Goal: Obtain resource: Download file/media

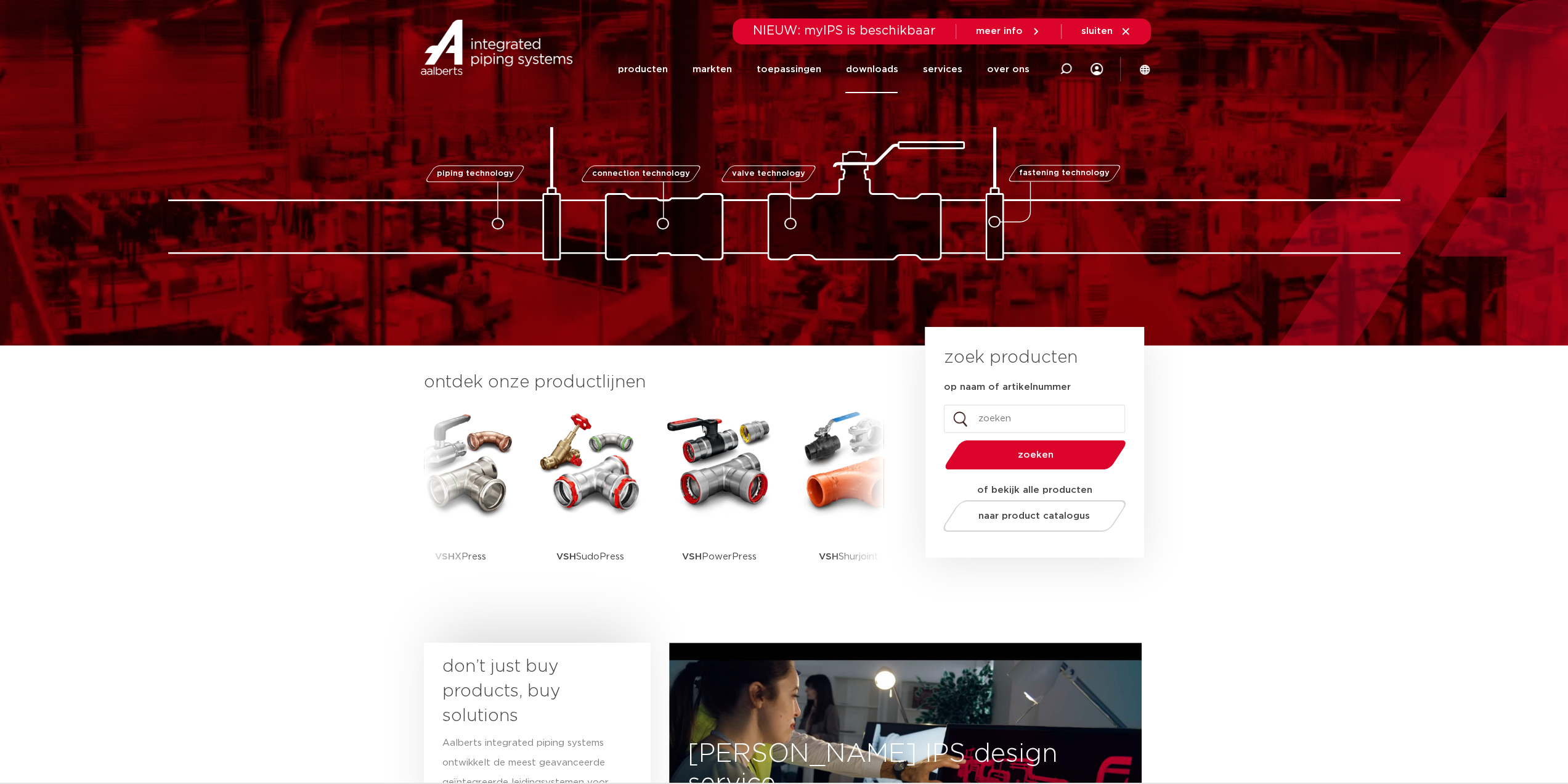
click at [859, 77] on link "downloads" at bounding box center [872, 69] width 52 height 48
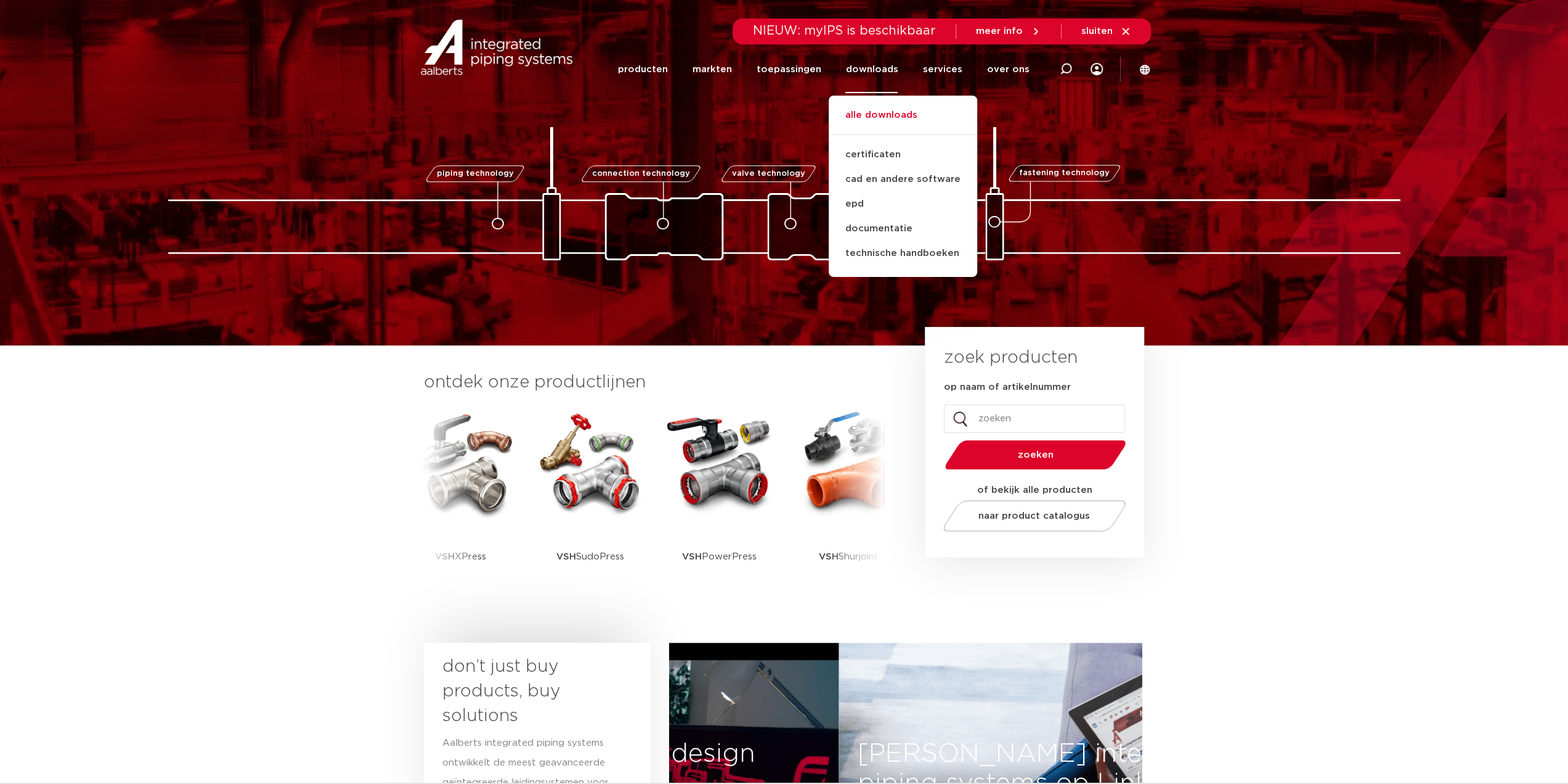
click at [865, 112] on link "alle downloads" at bounding box center [903, 122] width 148 height 27
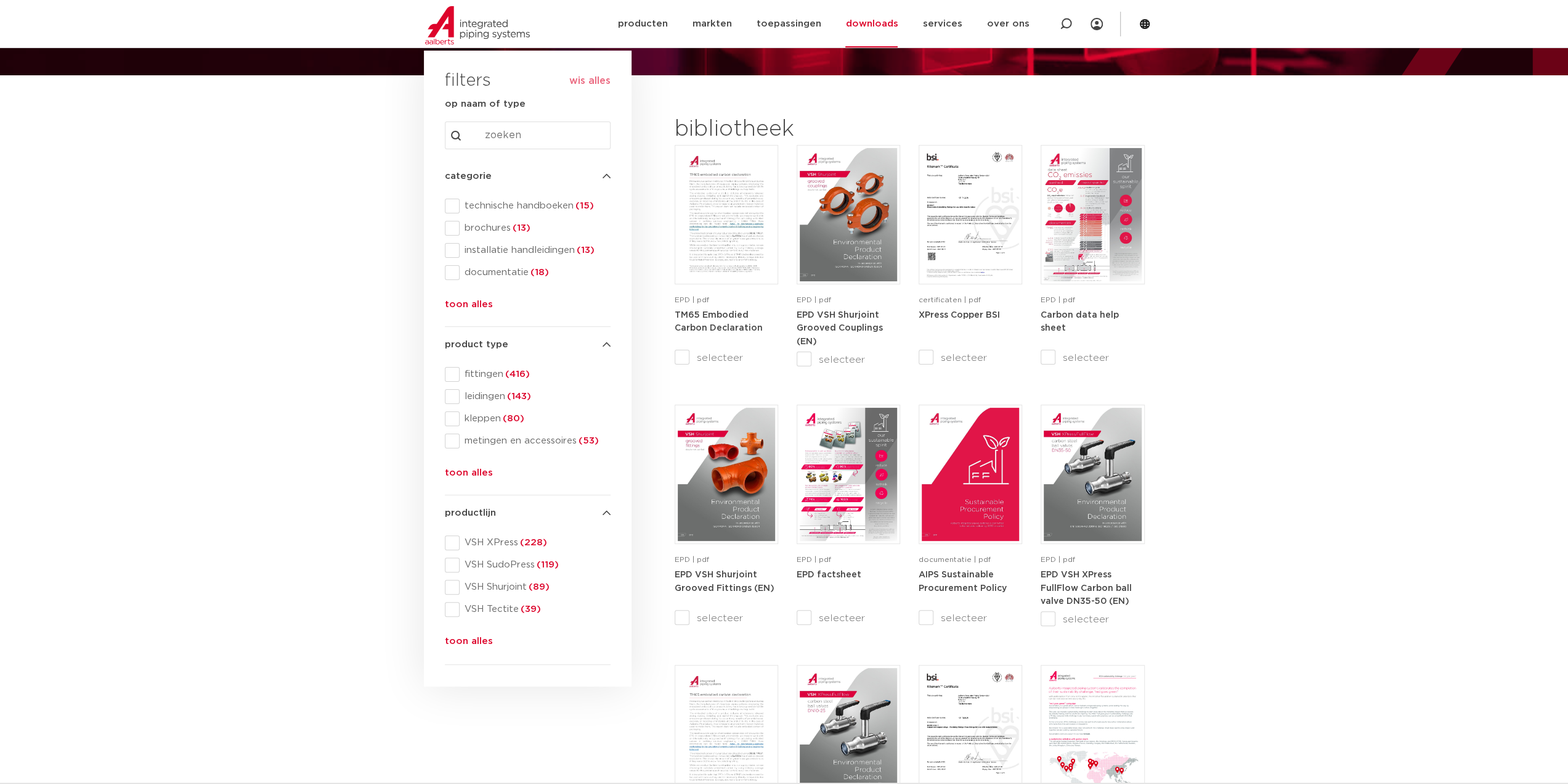
scroll to position [61, 0]
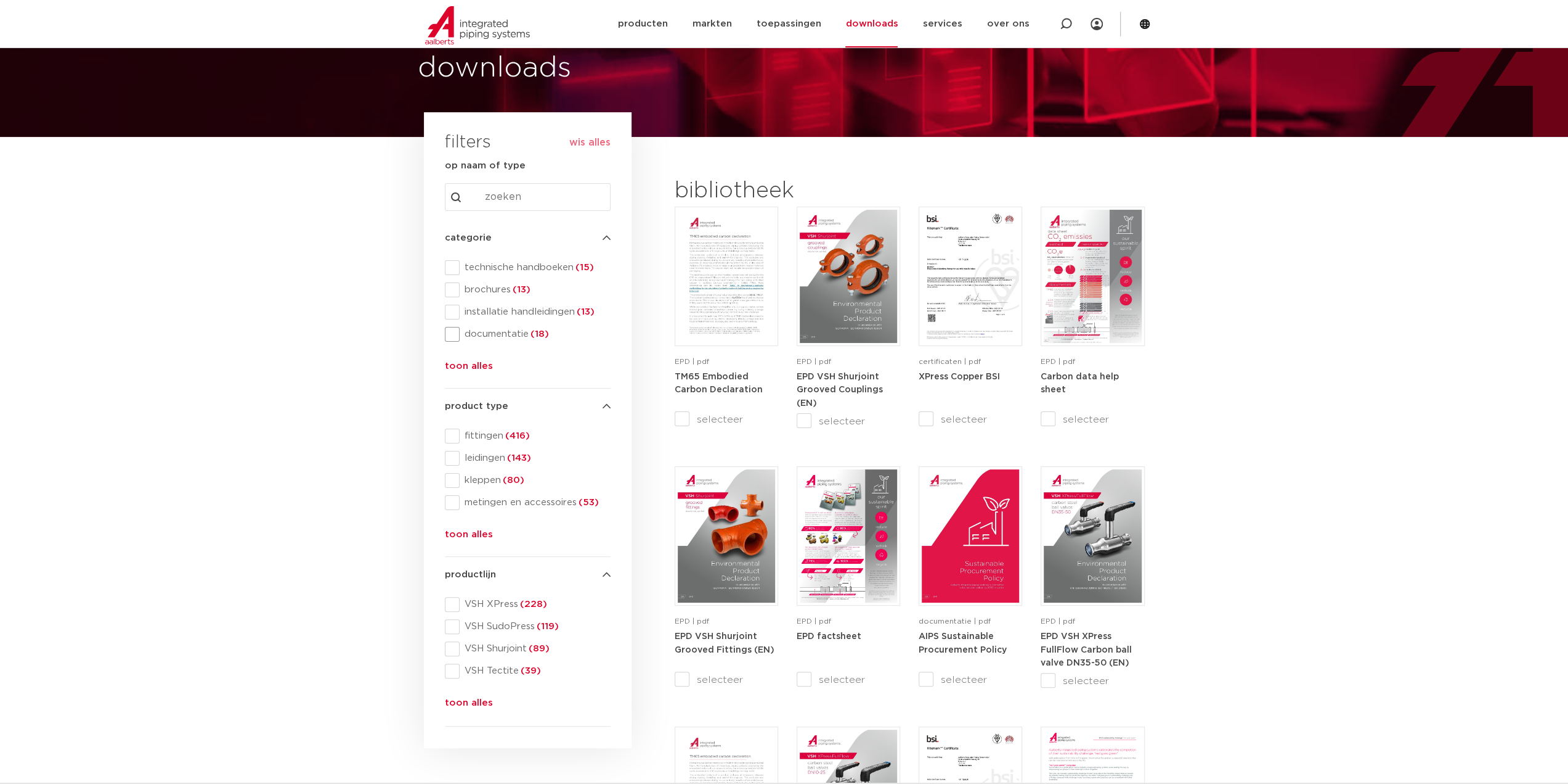
click at [456, 333] on span at bounding box center [452, 334] width 15 height 15
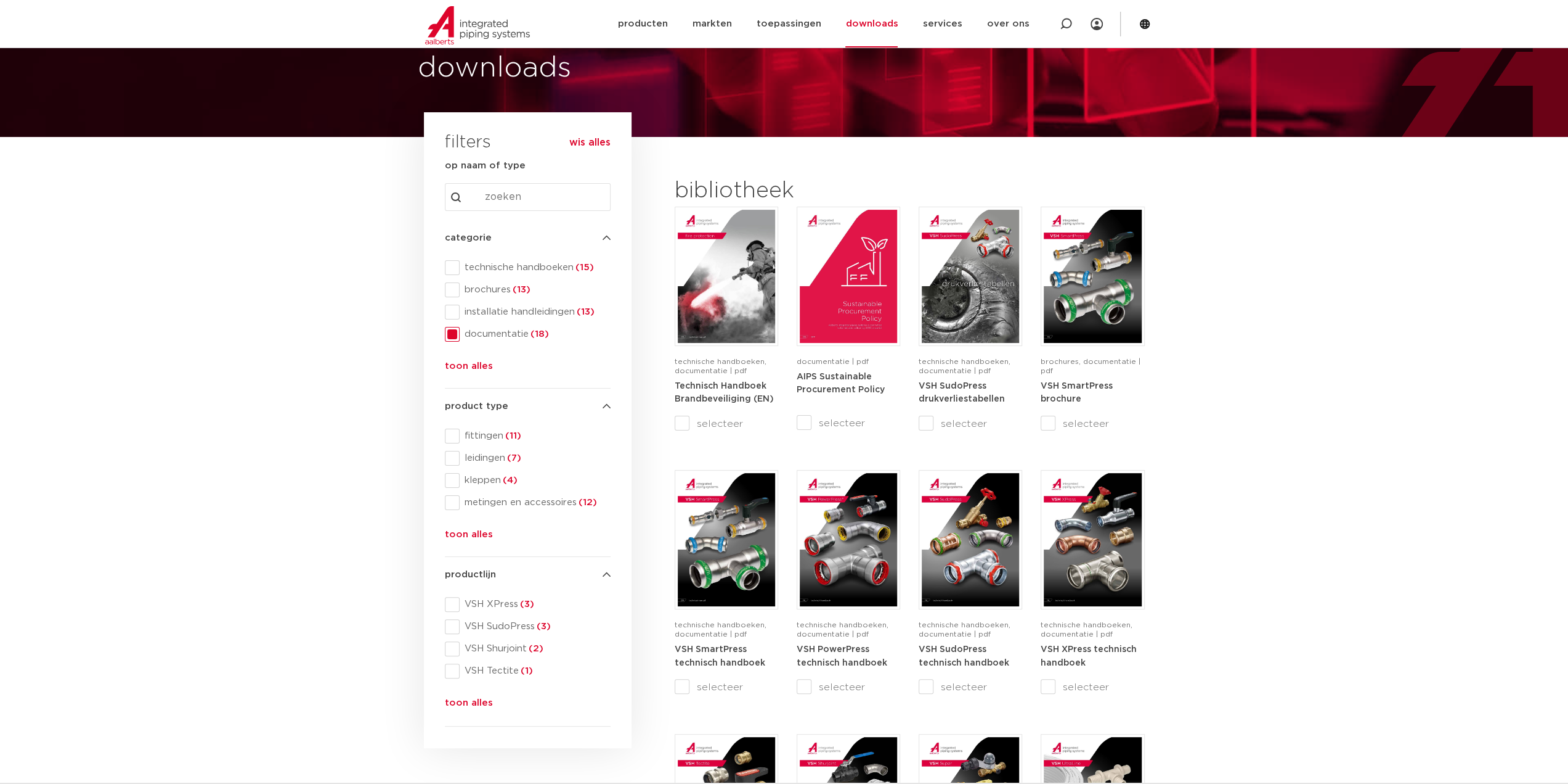
click at [454, 333] on span at bounding box center [452, 334] width 15 height 15
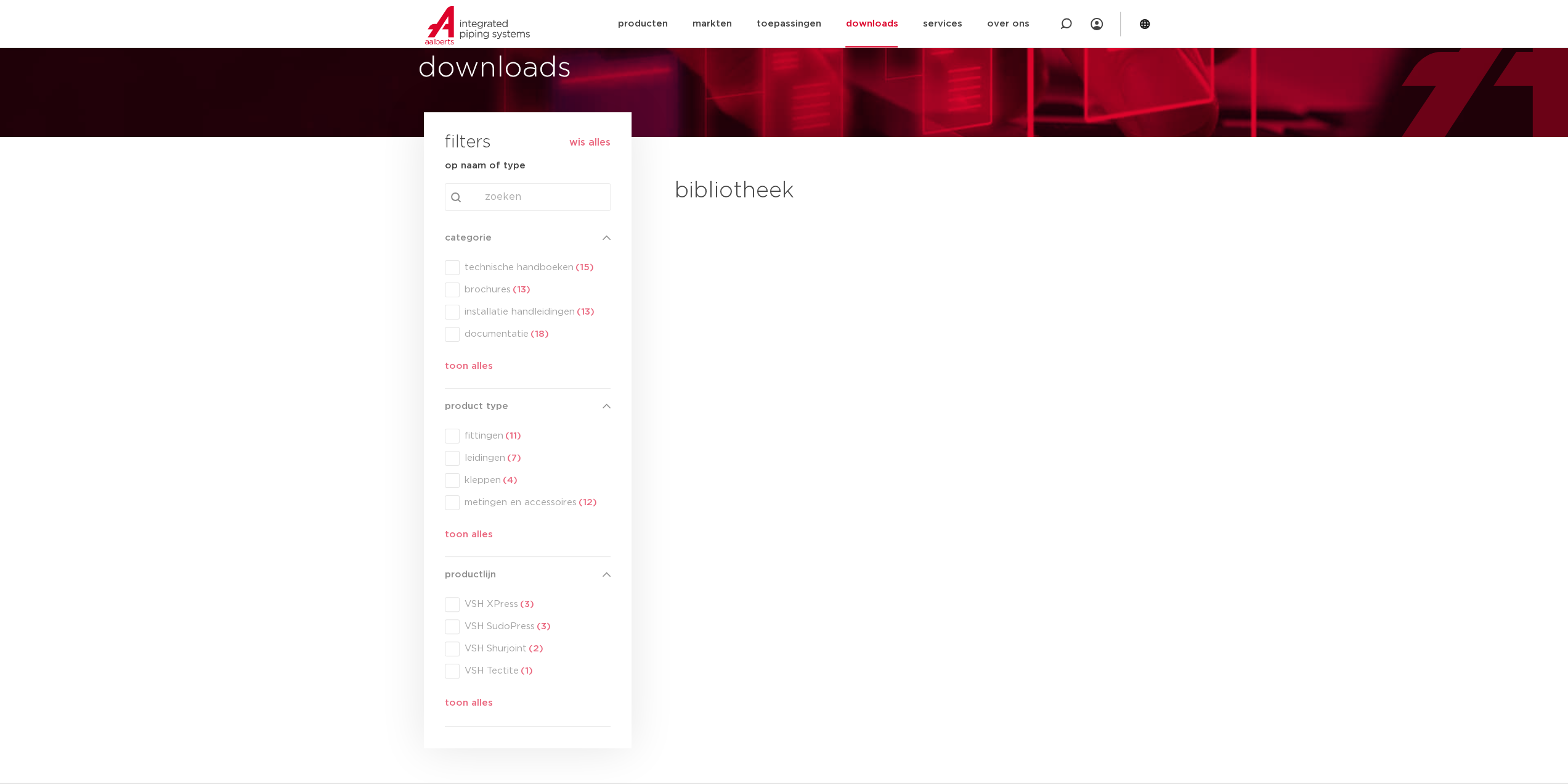
click at [463, 363] on div "categorie categorie technische handboeken (15) brochures (13) installatie handl…" at bounding box center [528, 305] width 166 height 148
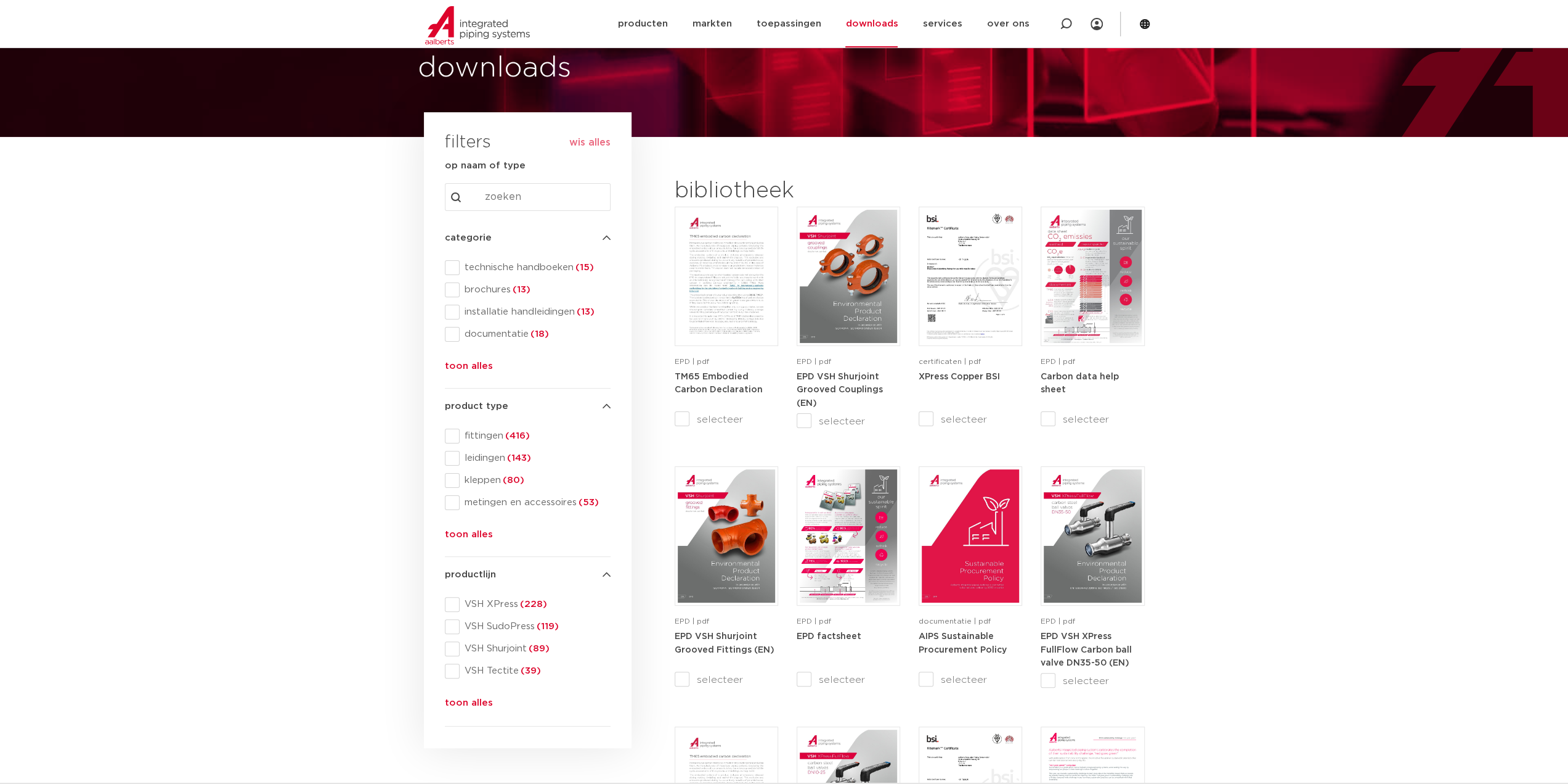
click at [466, 364] on button "toon alles" at bounding box center [468, 368] width 48 height 20
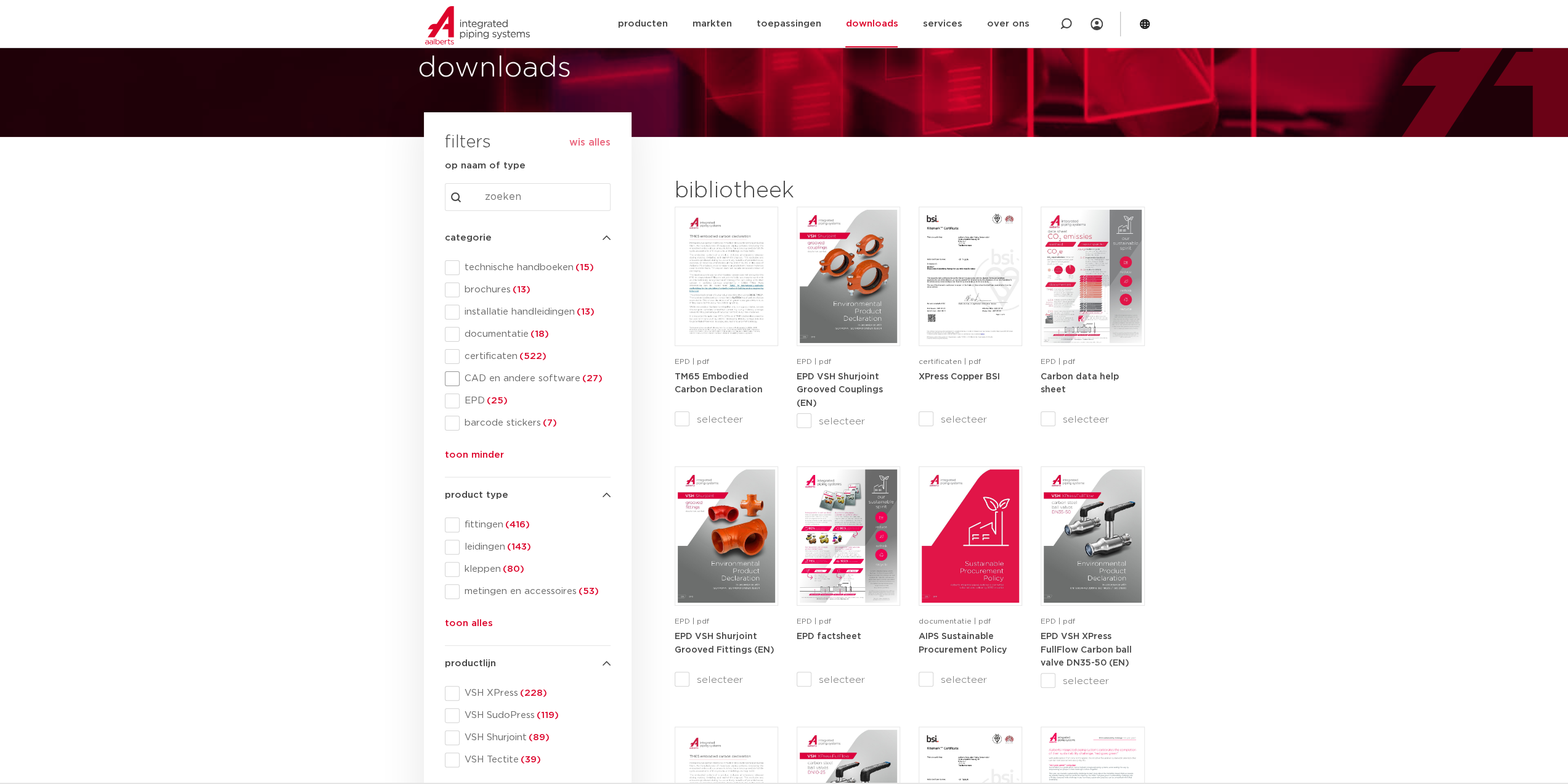
click at [445, 374] on span at bounding box center [452, 379] width 15 height 15
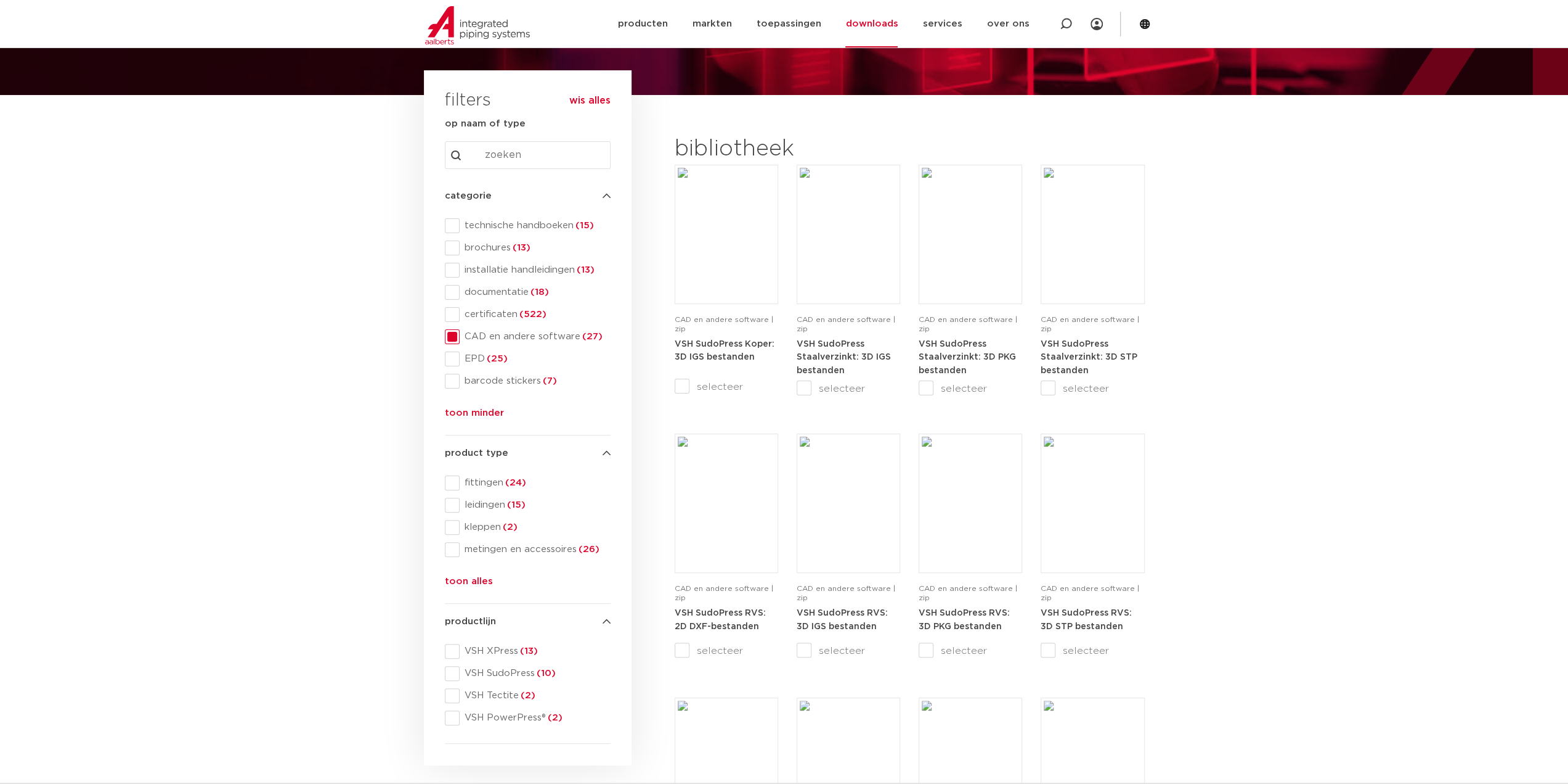
scroll to position [123, 0]
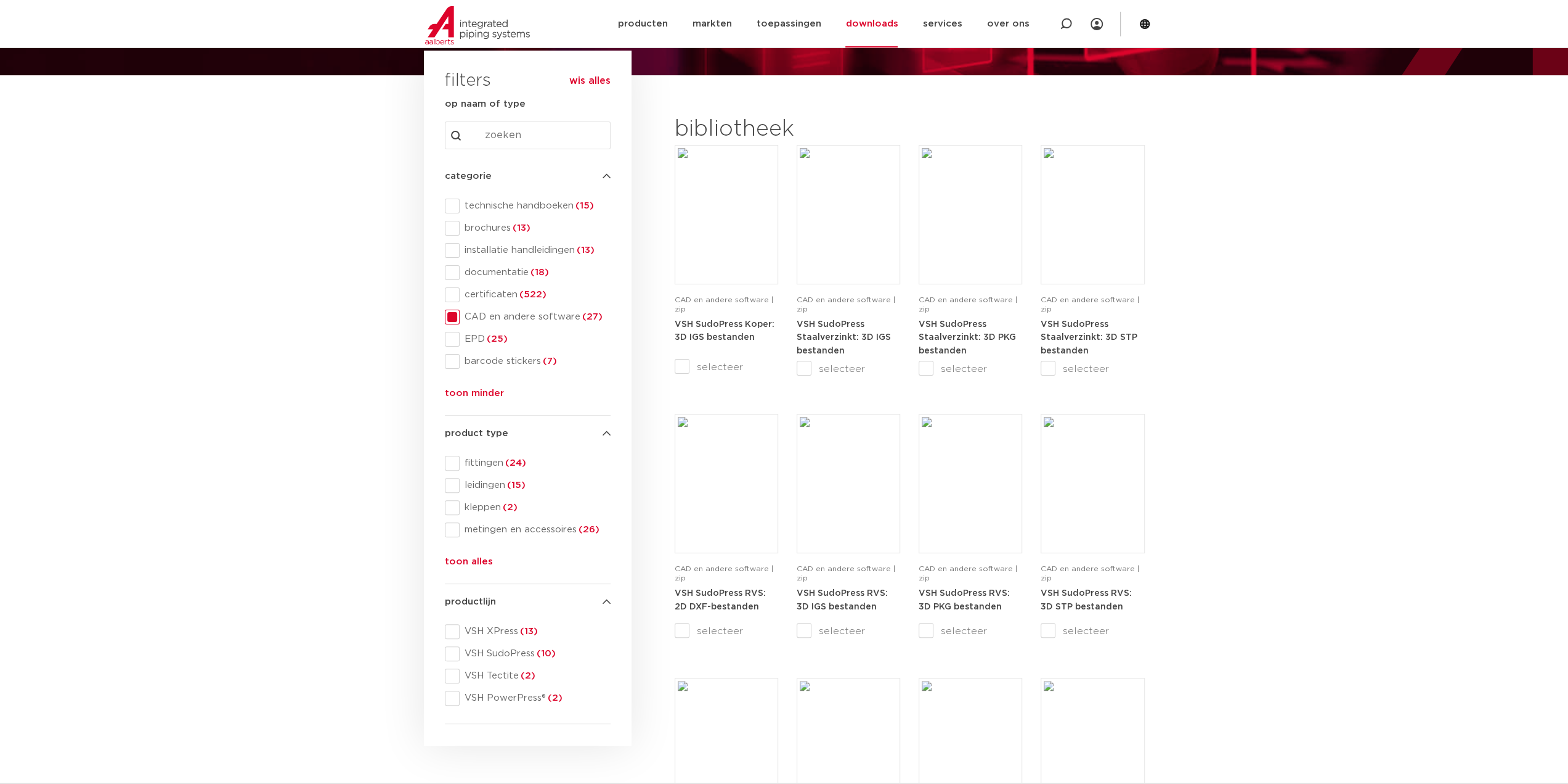
click at [466, 563] on button "toon alles" at bounding box center [468, 564] width 48 height 20
click at [451, 557] on span at bounding box center [452, 552] width 15 height 15
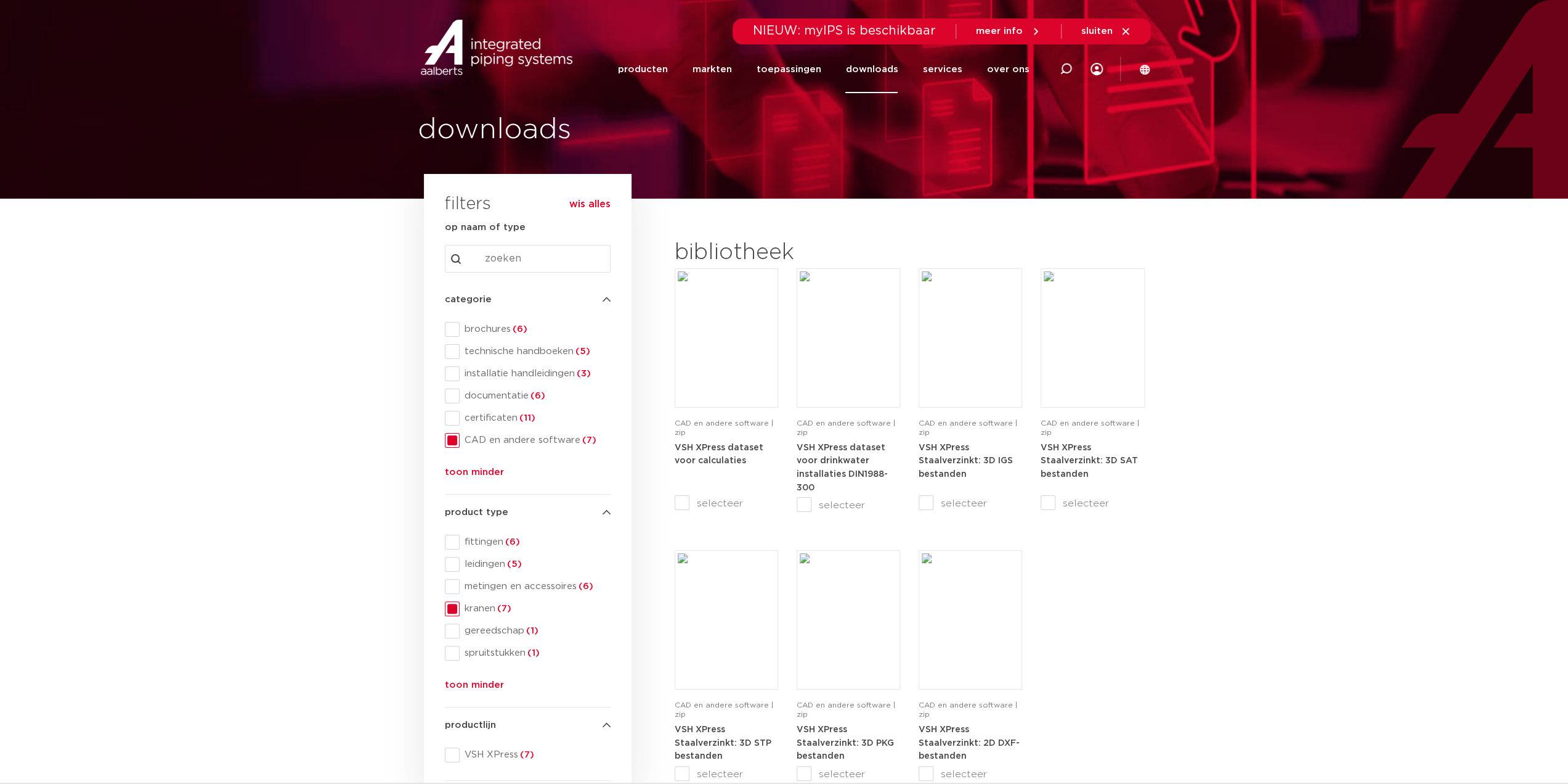
click at [841, 36] on span "NIEUW: myIPS is beschikbaar" at bounding box center [845, 30] width 183 height 13
